Goal: Task Accomplishment & Management: Complete application form

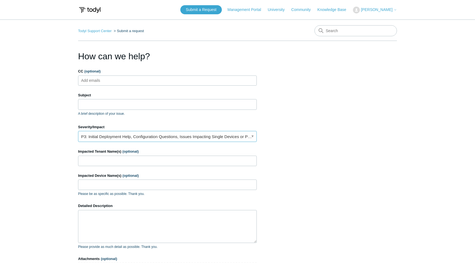
click at [126, 137] on link "P3: Initial Deployment Help, Configuration Questions, Issues Impacting Single D…" at bounding box center [167, 136] width 179 height 11
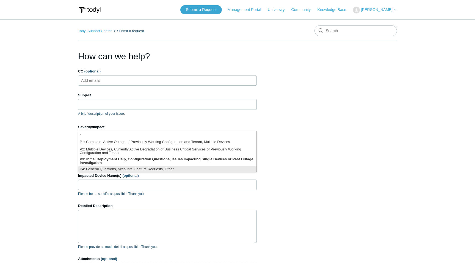
scroll to position [1, 0]
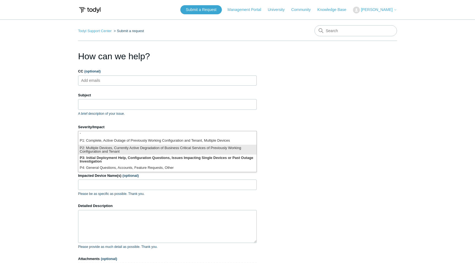
click at [126, 150] on li "P2: Multiple Devices, Currently Active Degradation of Business Critical Service…" at bounding box center [167, 150] width 178 height 10
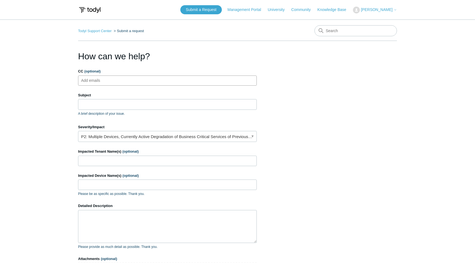
click at [105, 82] on input "CC (optional)" at bounding box center [95, 80] width 33 height 8
click at [96, 101] on input "Subject" at bounding box center [167, 104] width 179 height 10
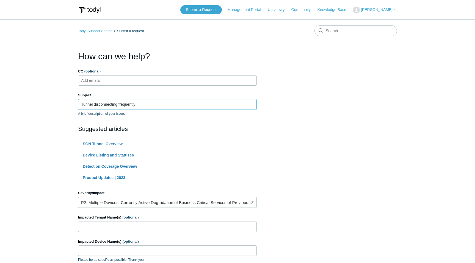
type input "Tunnel disconnecting frequently"
click at [143, 119] on form "CC (optional) Add emails Subject Tunnel disconnecting frequently A brief descri…" at bounding box center [167, 215] width 179 height 293
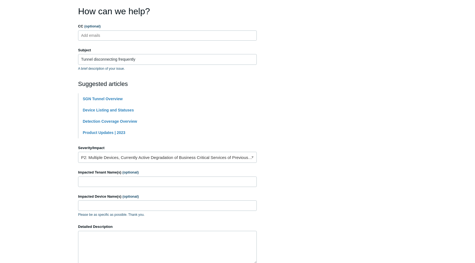
scroll to position [55, 0]
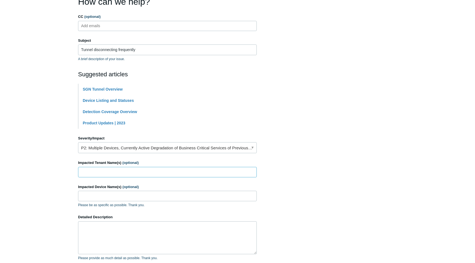
click at [111, 174] on input "Impacted Tenant Name(s) (optional)" at bounding box center [167, 172] width 179 height 10
type input "Dakota Storage"
click at [116, 197] on input "Impacted Device Name(s) (optional)" at bounding box center [167, 196] width 179 height 10
type input "JamesWork"
click at [102, 222] on textarea "Detailed Description" at bounding box center [167, 237] width 179 height 33
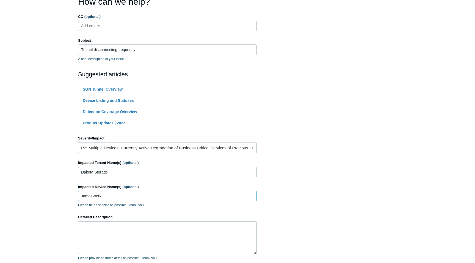
click at [103, 196] on input "JamesWork" at bounding box center [167, 196] width 179 height 10
click at [89, 233] on textarea "Detailed Description" at bounding box center [167, 237] width 179 height 33
type textarea "S"
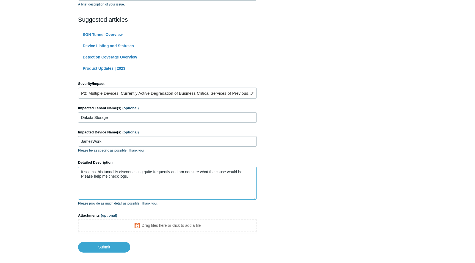
scroll to position [137, 0]
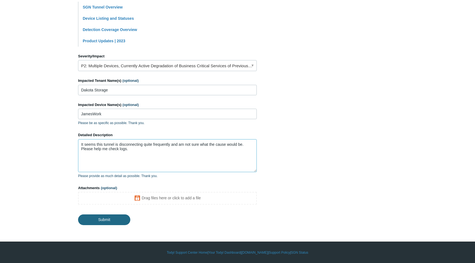
type textarea "It seems this tunnel is disconnecting quite frequently and am not sure what the…"
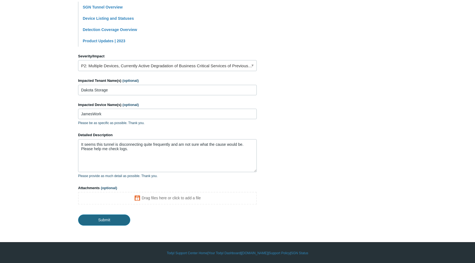
click at [100, 219] on input "Submit" at bounding box center [104, 220] width 52 height 11
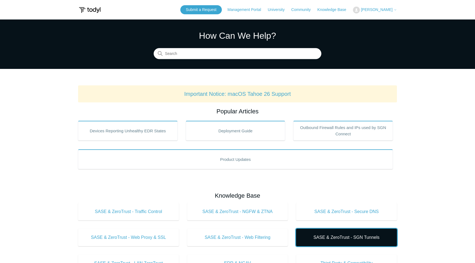
click at [326, 238] on span "SASE & ZeroTrust - SGN Tunnels" at bounding box center [346, 237] width 84 height 7
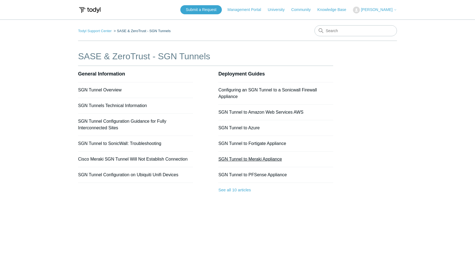
click at [237, 157] on link "SGN Tunnel to Meraki Appliance" at bounding box center [249, 159] width 63 height 5
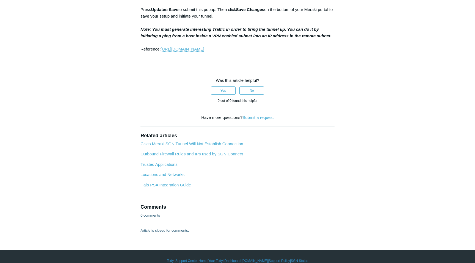
scroll to position [674, 0]
